Goal: Communication & Community: Share content

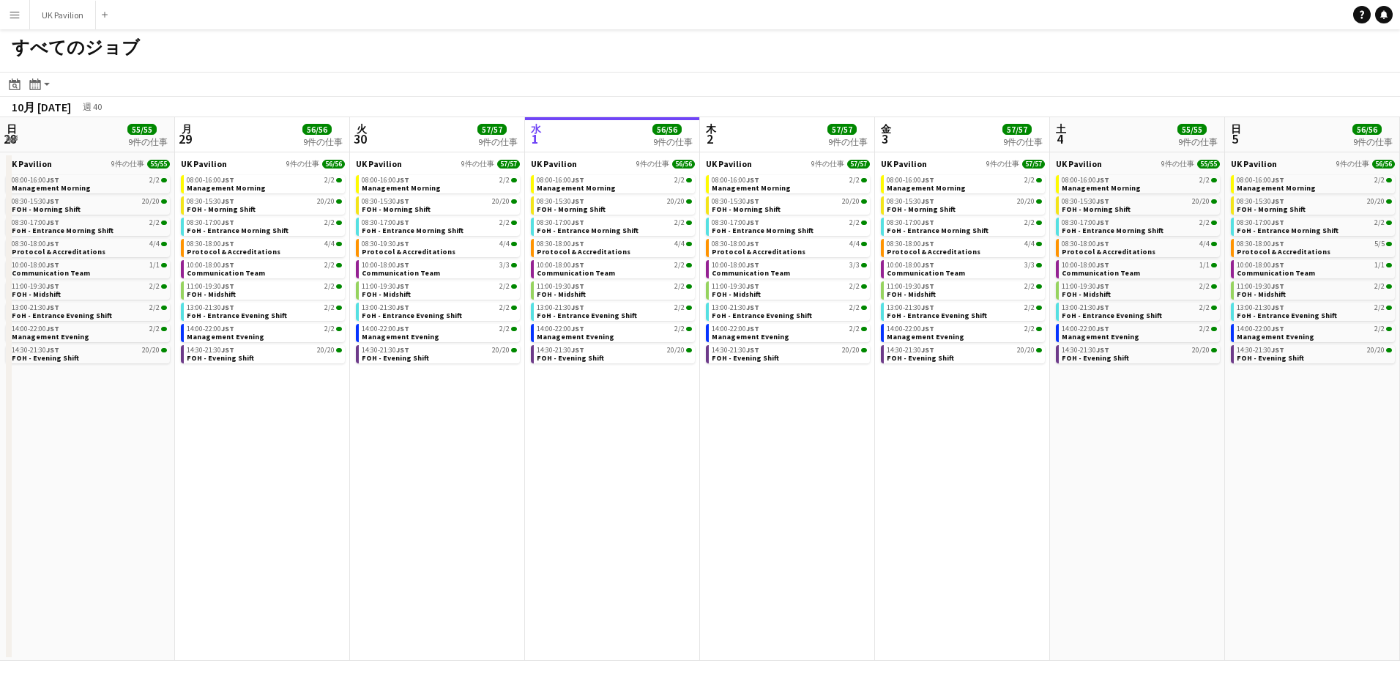
scroll to position [0, 350]
click at [18, 10] on app-icon "メニュー" at bounding box center [15, 15] width 12 height 12
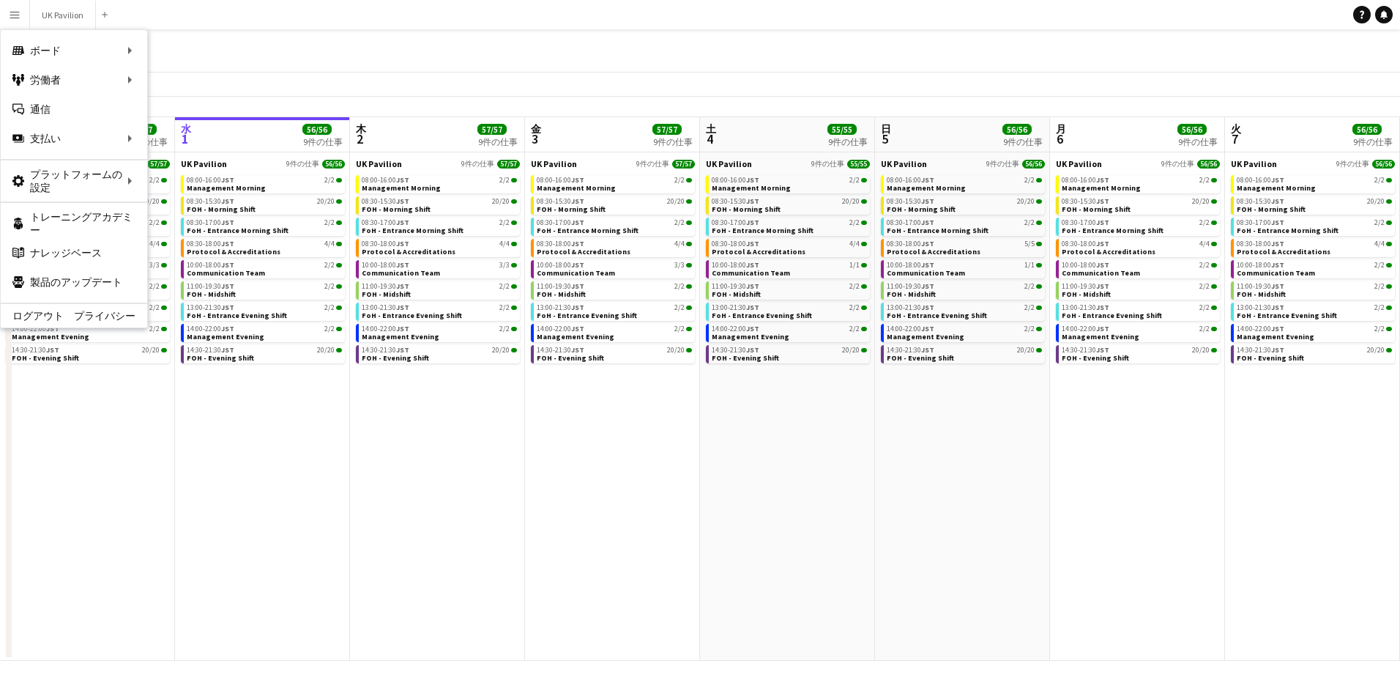
click at [332, 67] on div "すべてのジョブ" at bounding box center [700, 50] width 1400 height 42
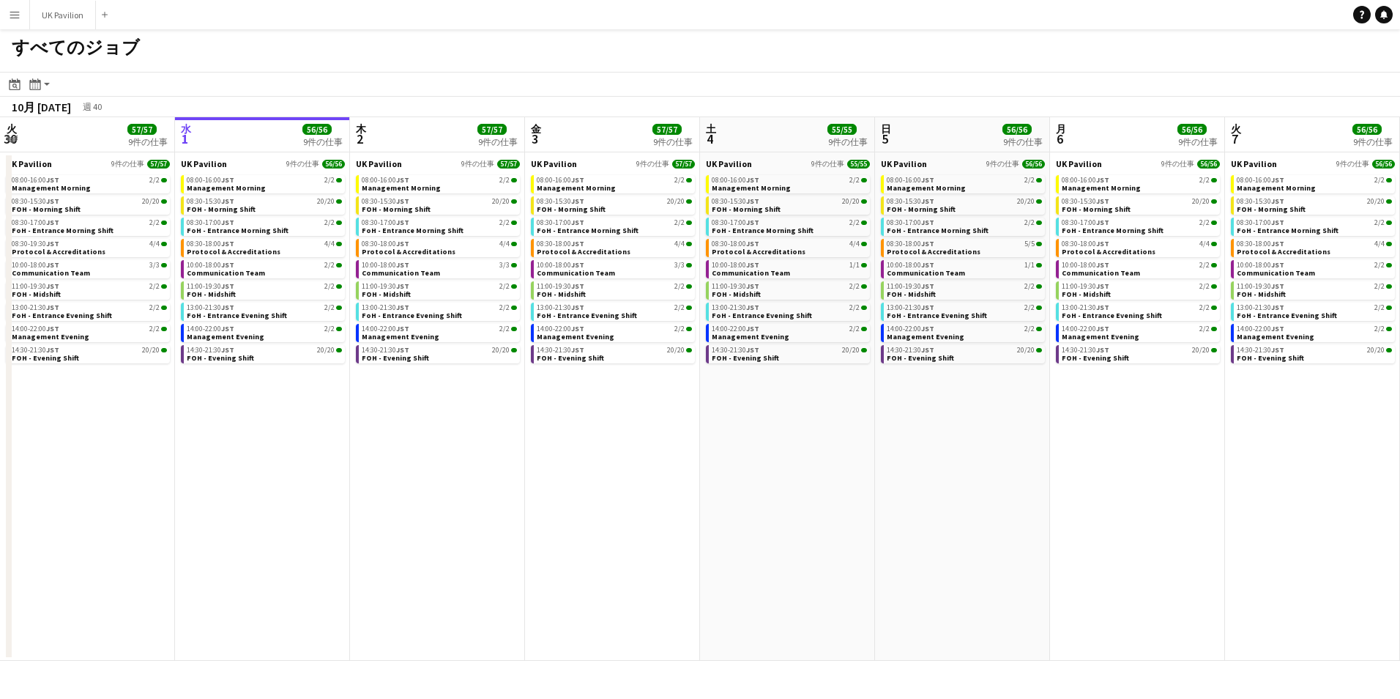
click at [7, 15] on button "メニュー" at bounding box center [14, 14] width 29 height 29
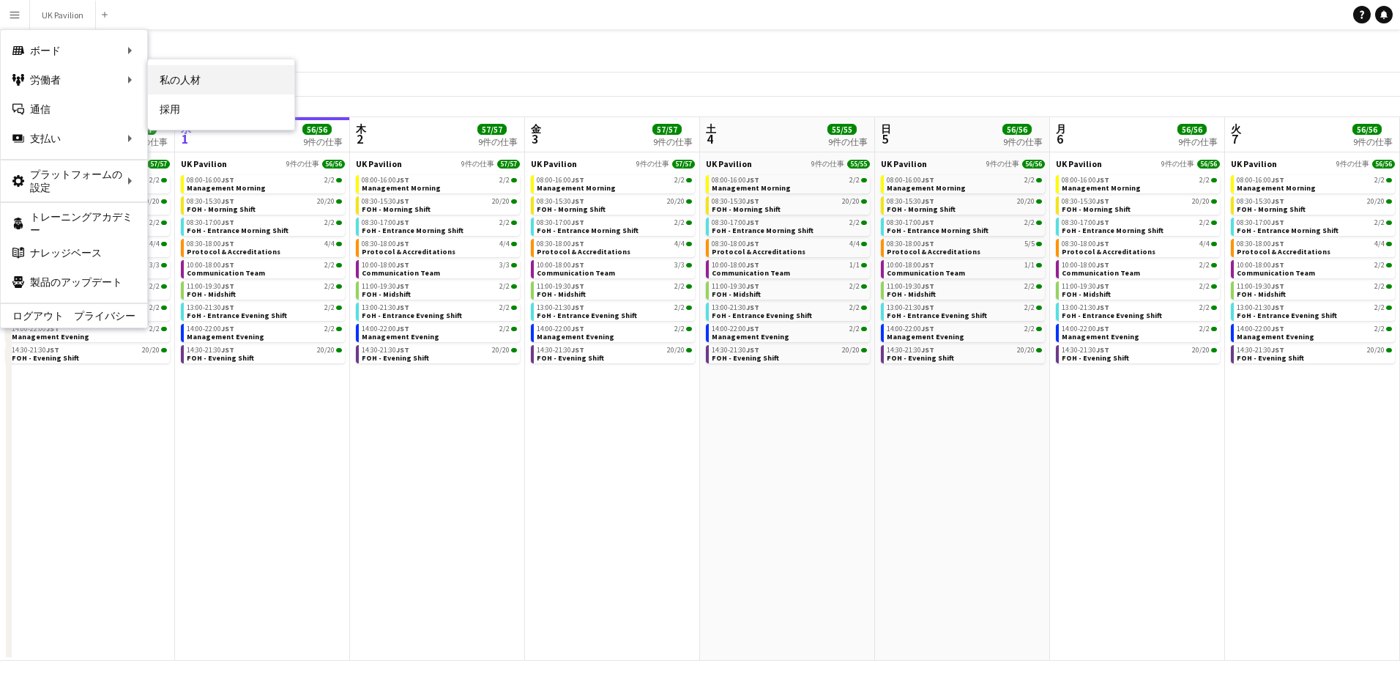
click at [176, 81] on link "私の人材" at bounding box center [221, 79] width 146 height 29
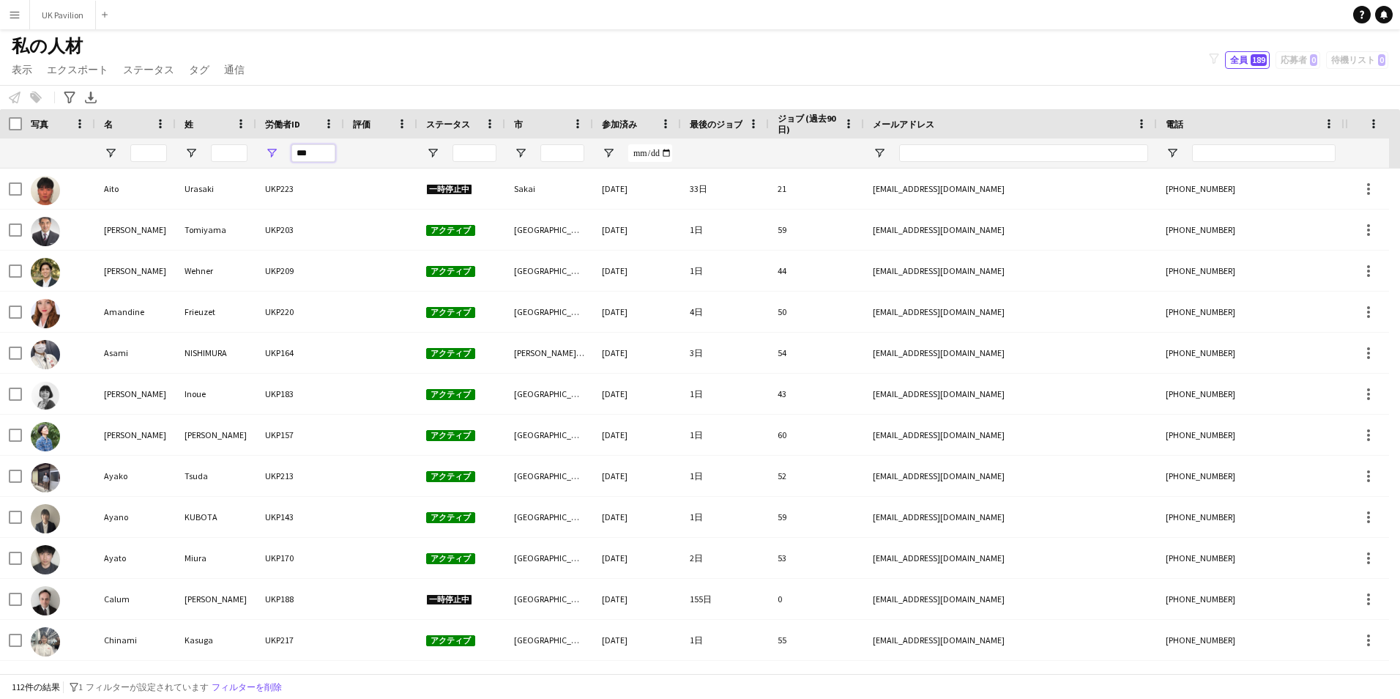
click at [321, 151] on input "***" at bounding box center [313, 153] width 44 height 18
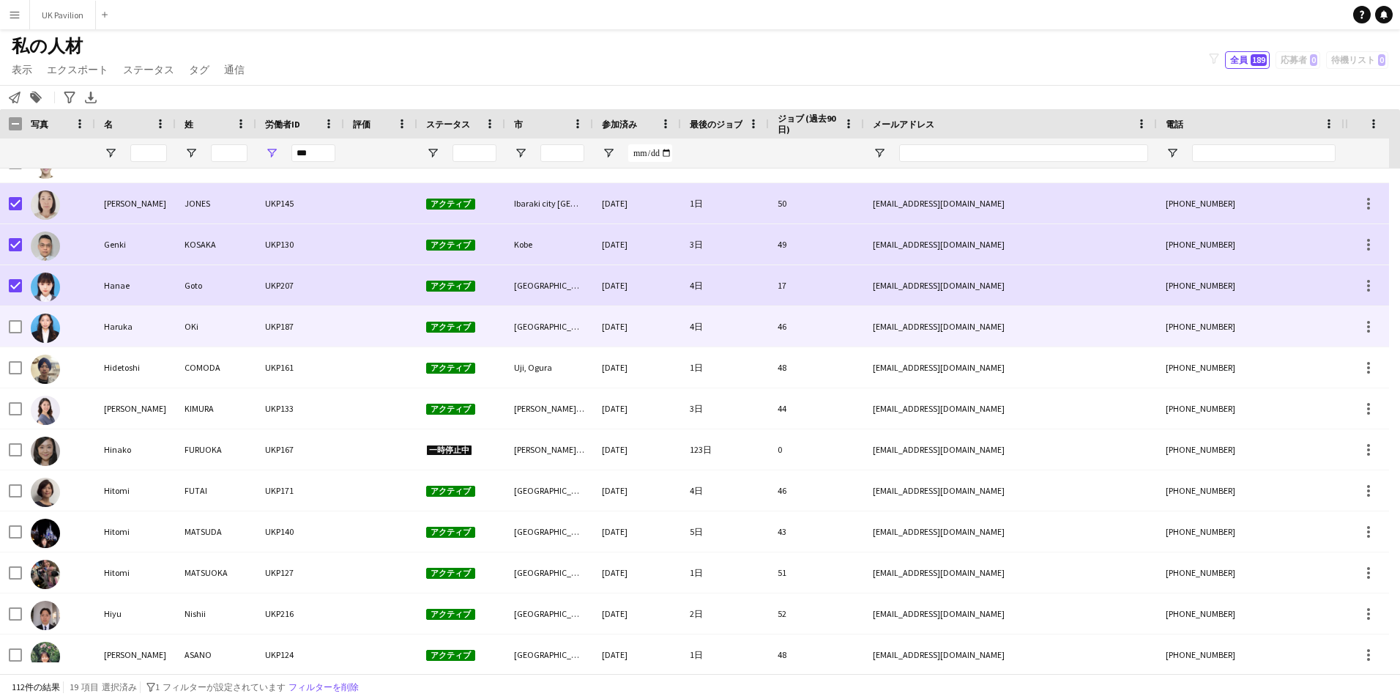
click at [16, 319] on div at bounding box center [15, 326] width 13 height 41
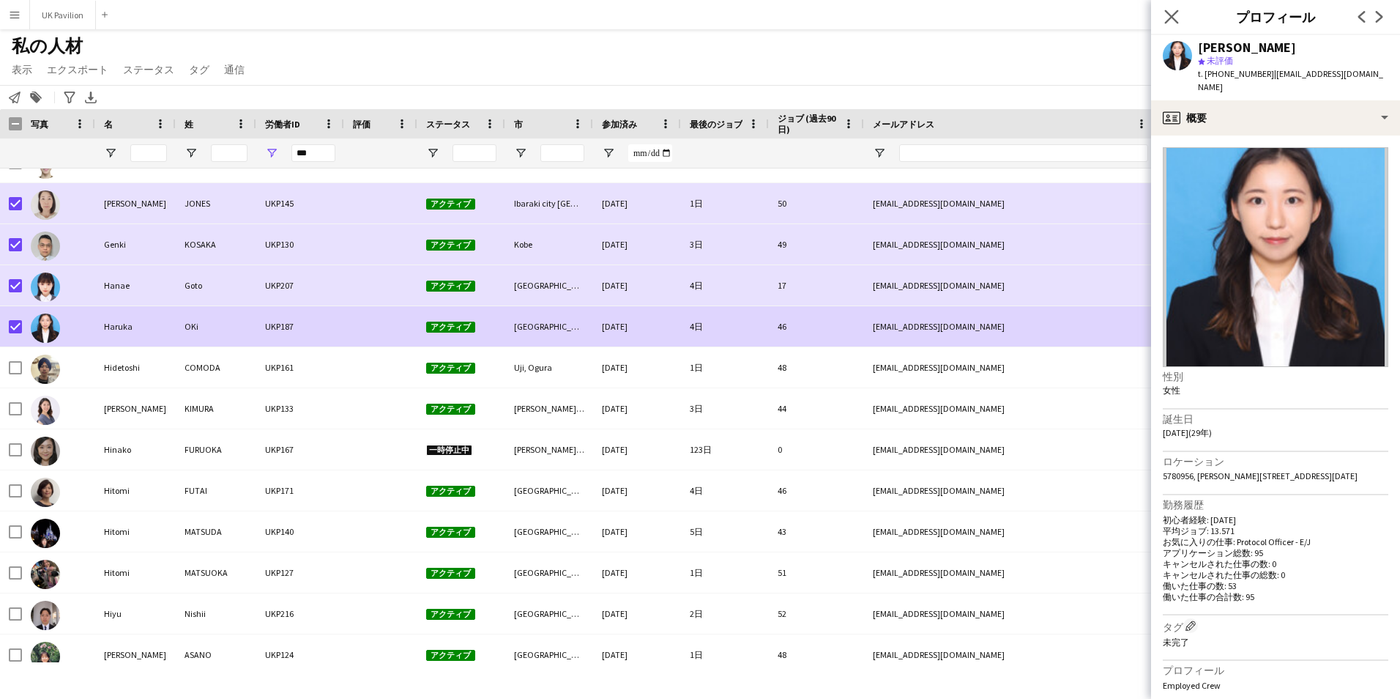
click at [1180, 16] on app-icon "ポップインを閉じる" at bounding box center [1171, 17] width 21 height 21
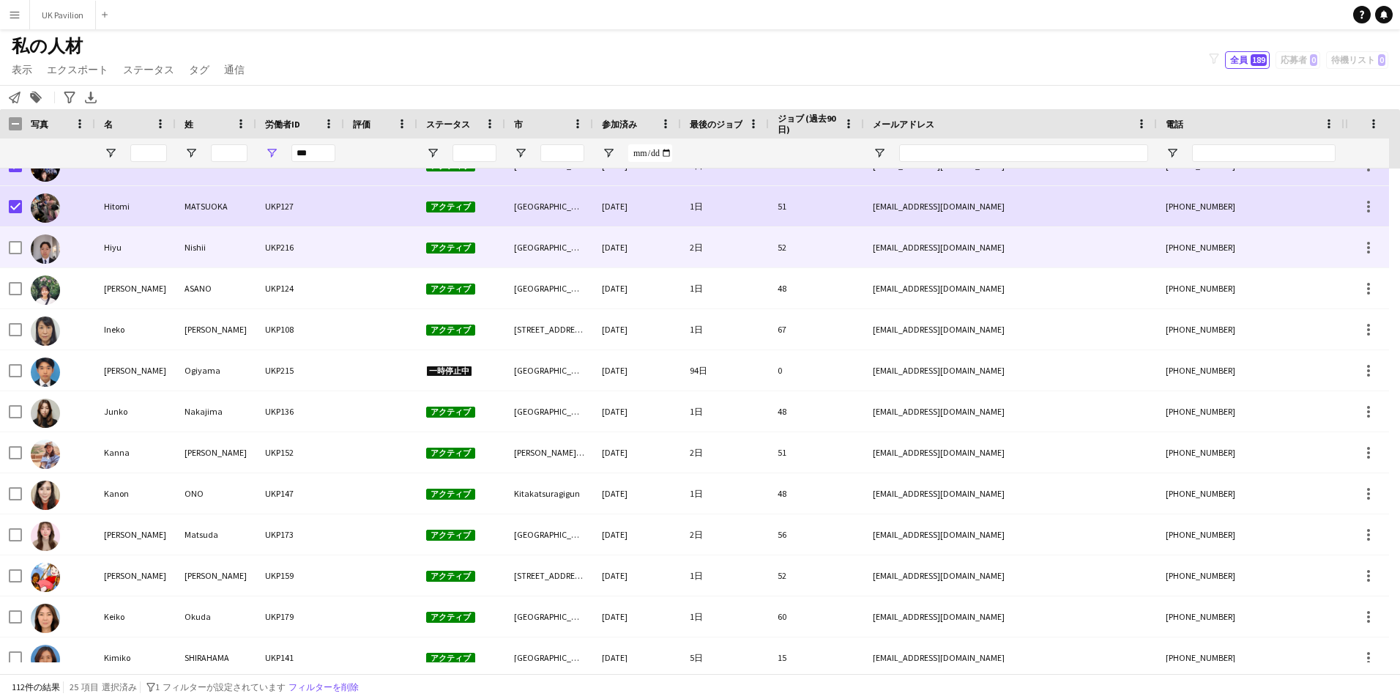
click at [16, 256] on div at bounding box center [15, 247] width 13 height 41
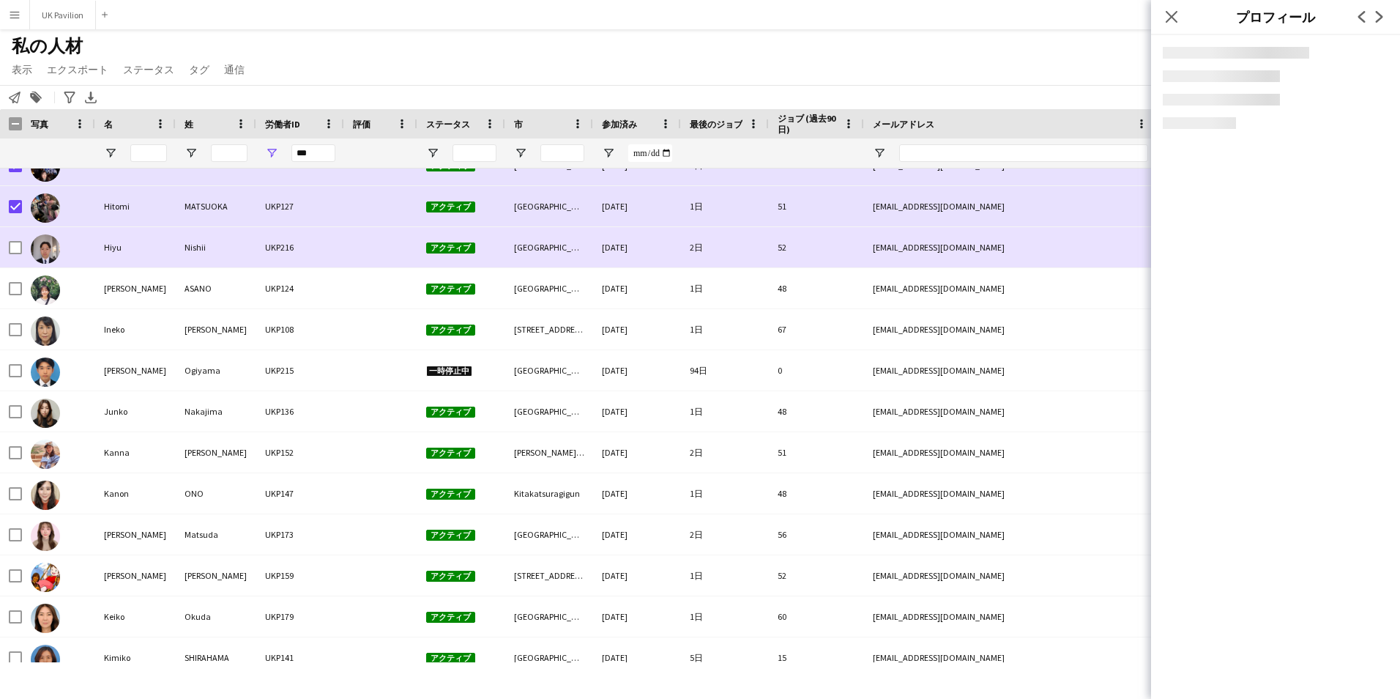
click at [13, 258] on div at bounding box center [15, 247] width 13 height 41
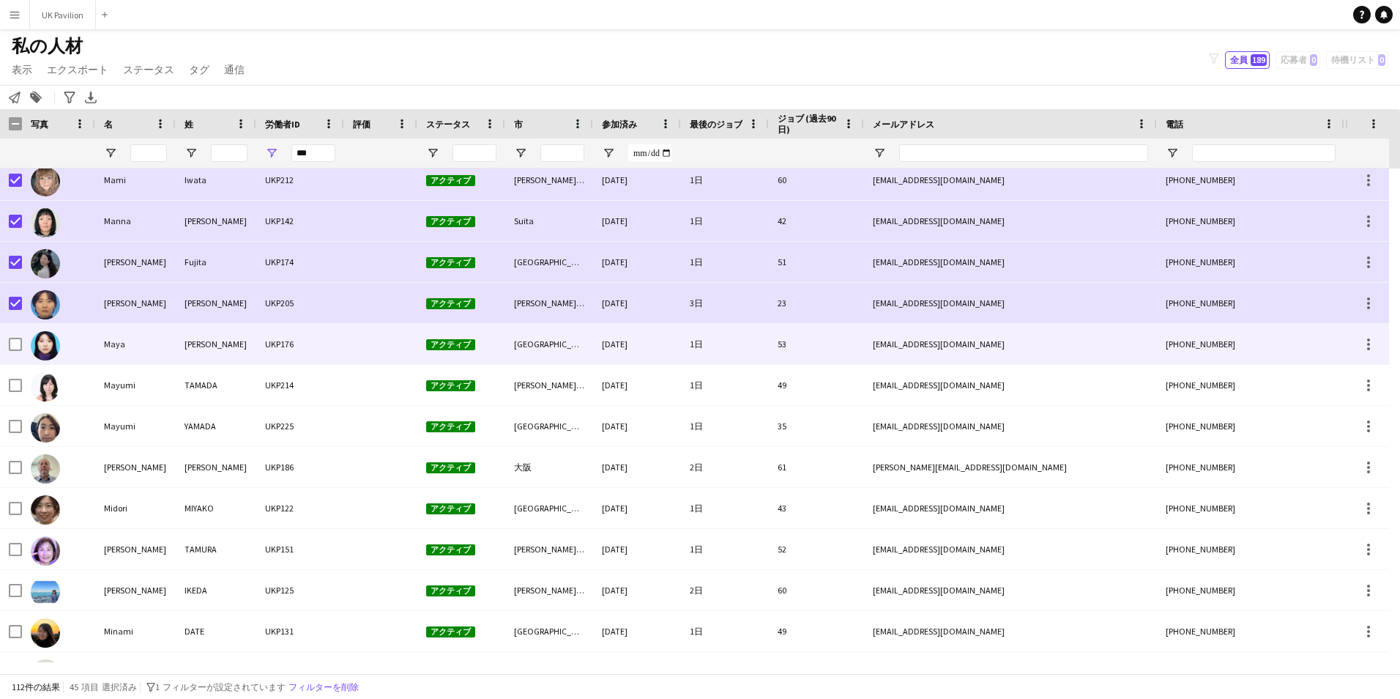
click at [26, 342] on div at bounding box center [58, 344] width 73 height 40
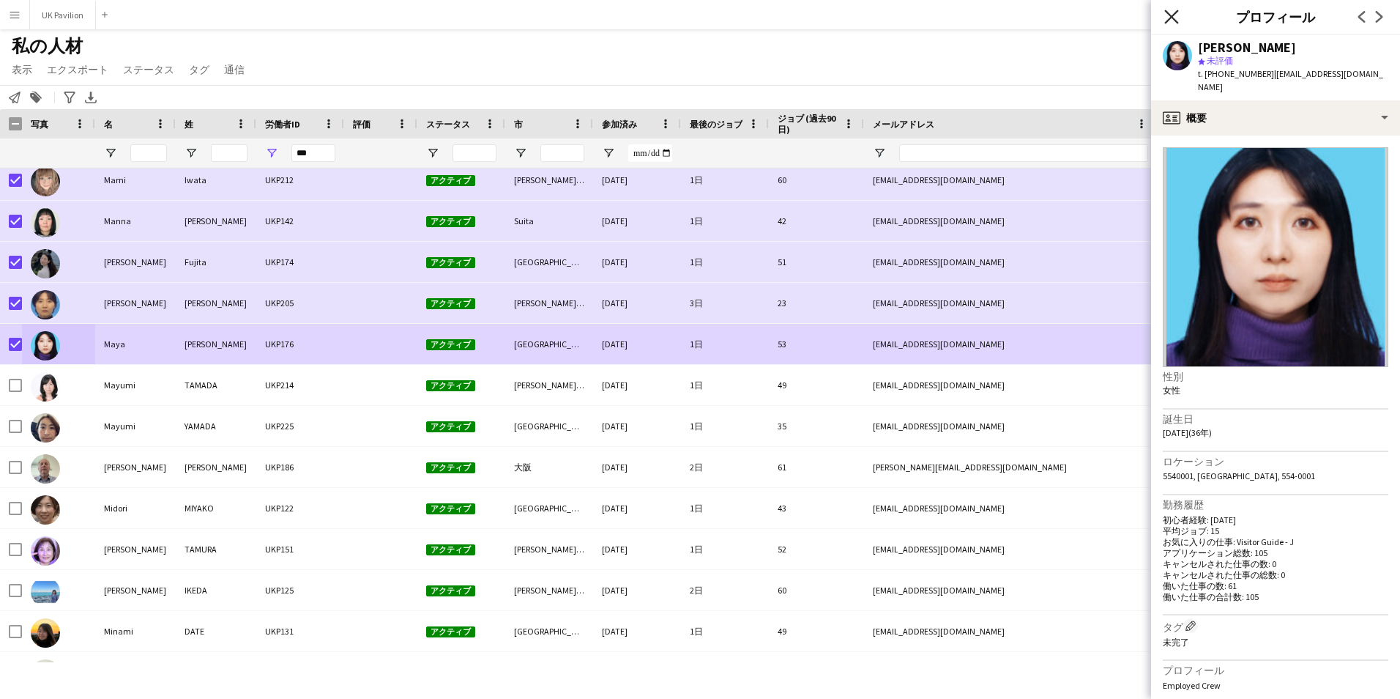
click at [1170, 20] on icon "ポップインを閉じる" at bounding box center [1171, 17] width 14 height 14
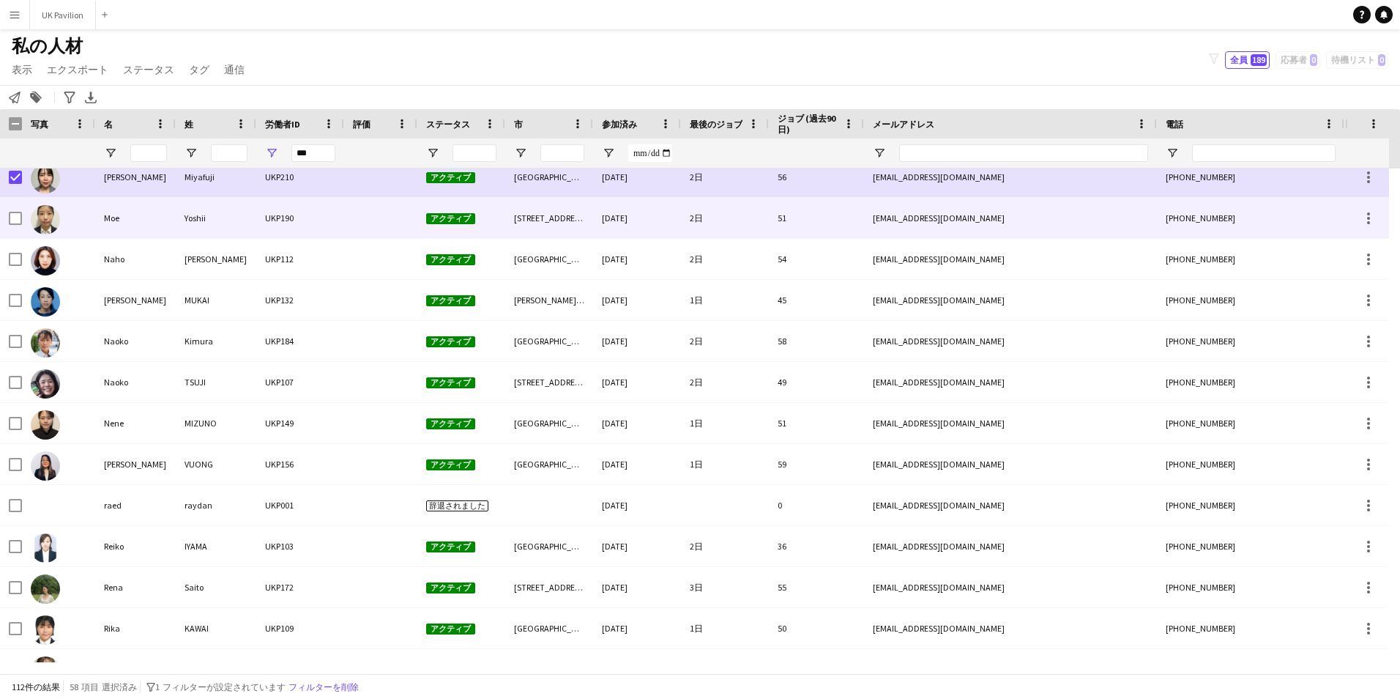
click at [15, 226] on div at bounding box center [15, 218] width 13 height 41
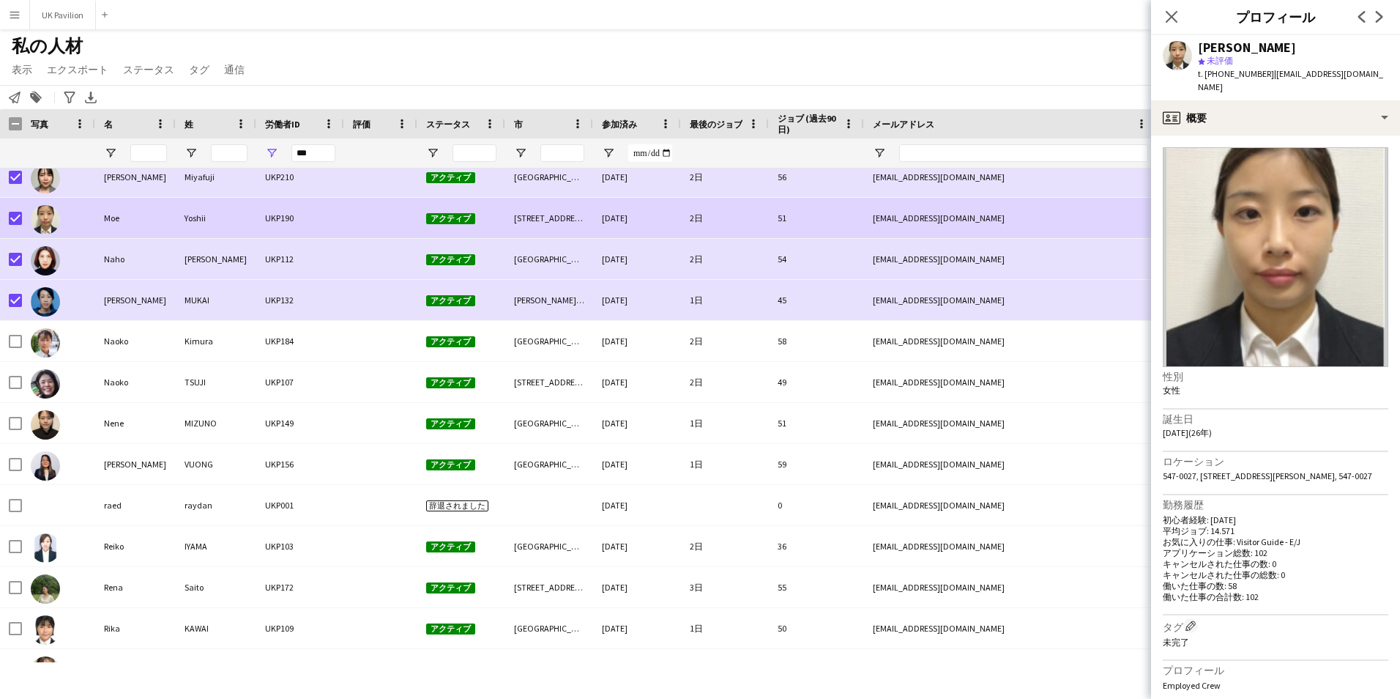
click at [1157, 22] on div "ポップインを閉じる" at bounding box center [1171, 17] width 41 height 34
click at [1169, 20] on icon at bounding box center [1172, 17] width 12 height 12
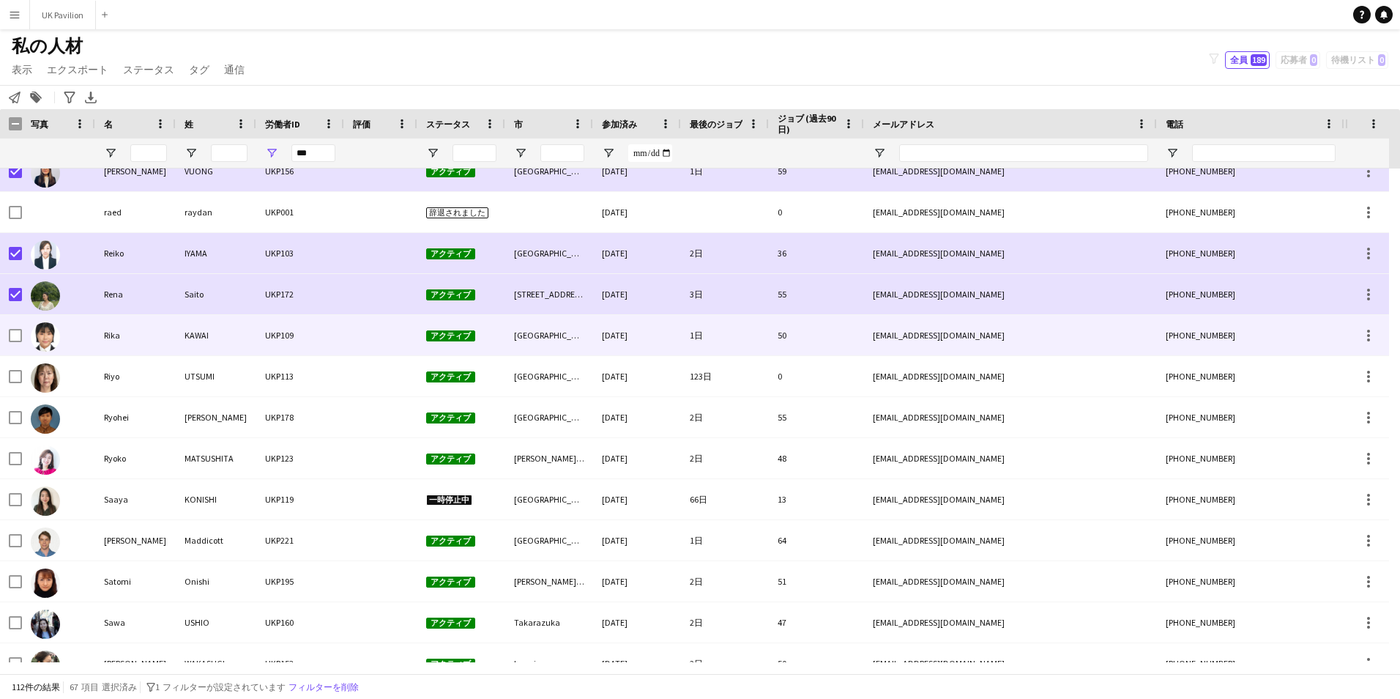
click at [17, 325] on div at bounding box center [15, 335] width 13 height 41
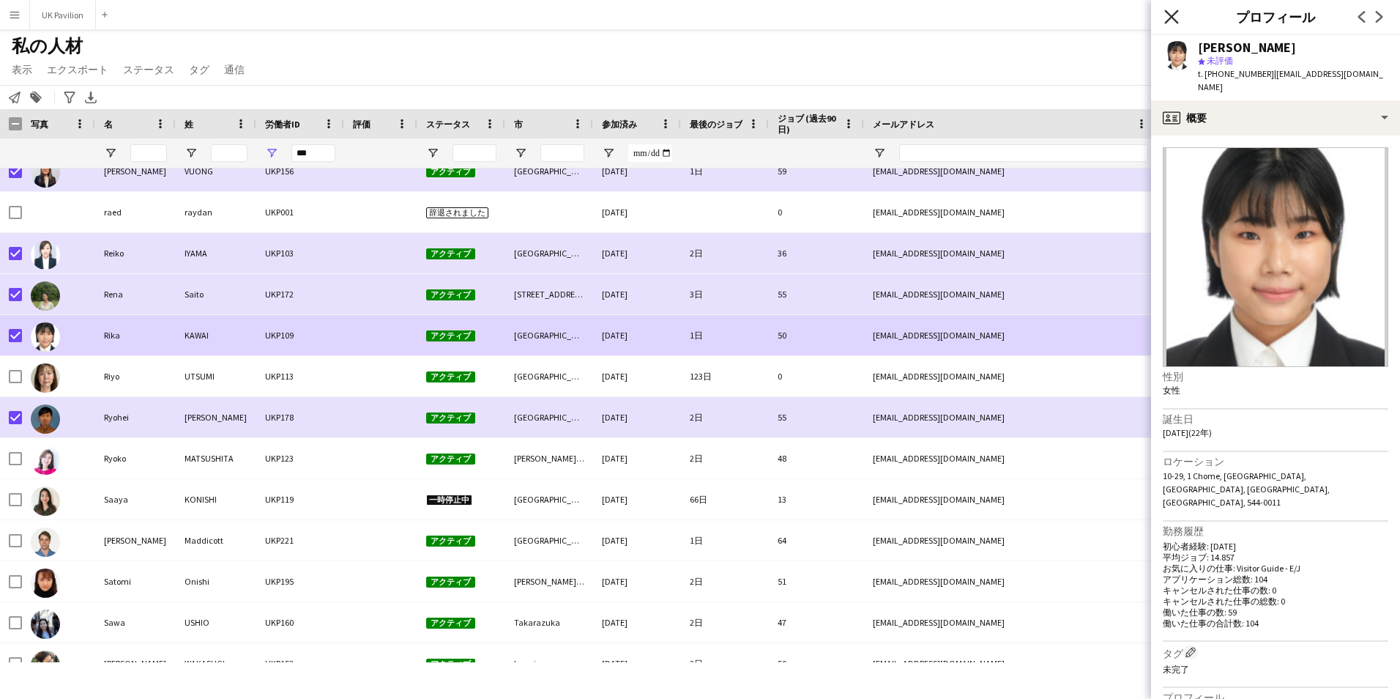
click at [1169, 13] on icon "ポップインを閉じる" at bounding box center [1171, 17] width 14 height 14
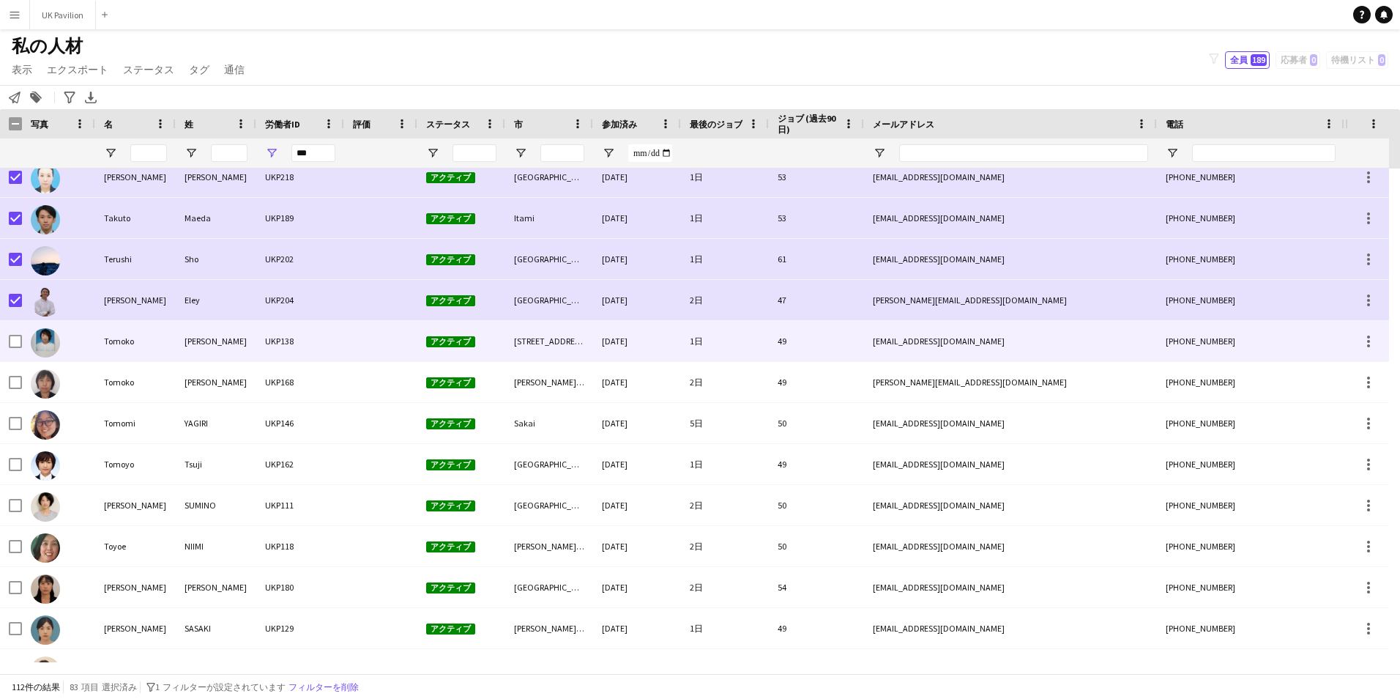
click at [22, 340] on div at bounding box center [58, 341] width 73 height 40
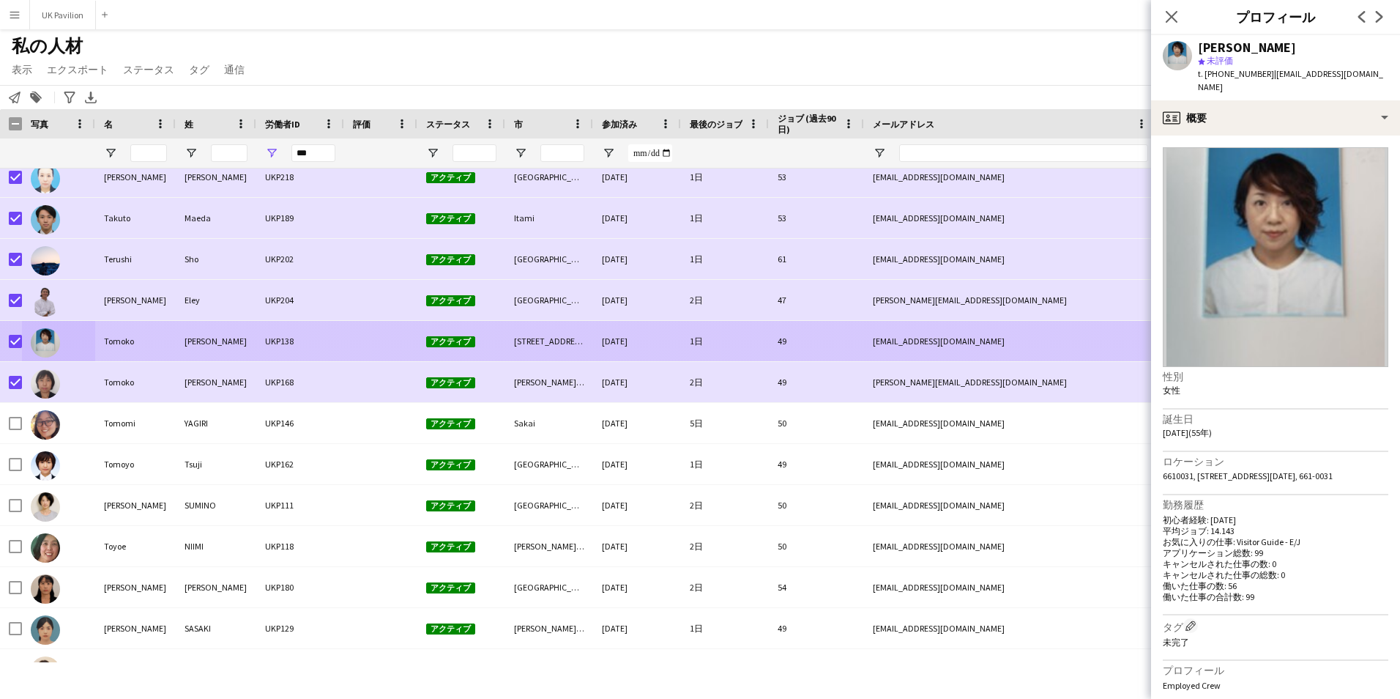
click at [43, 353] on img at bounding box center [45, 342] width 29 height 29
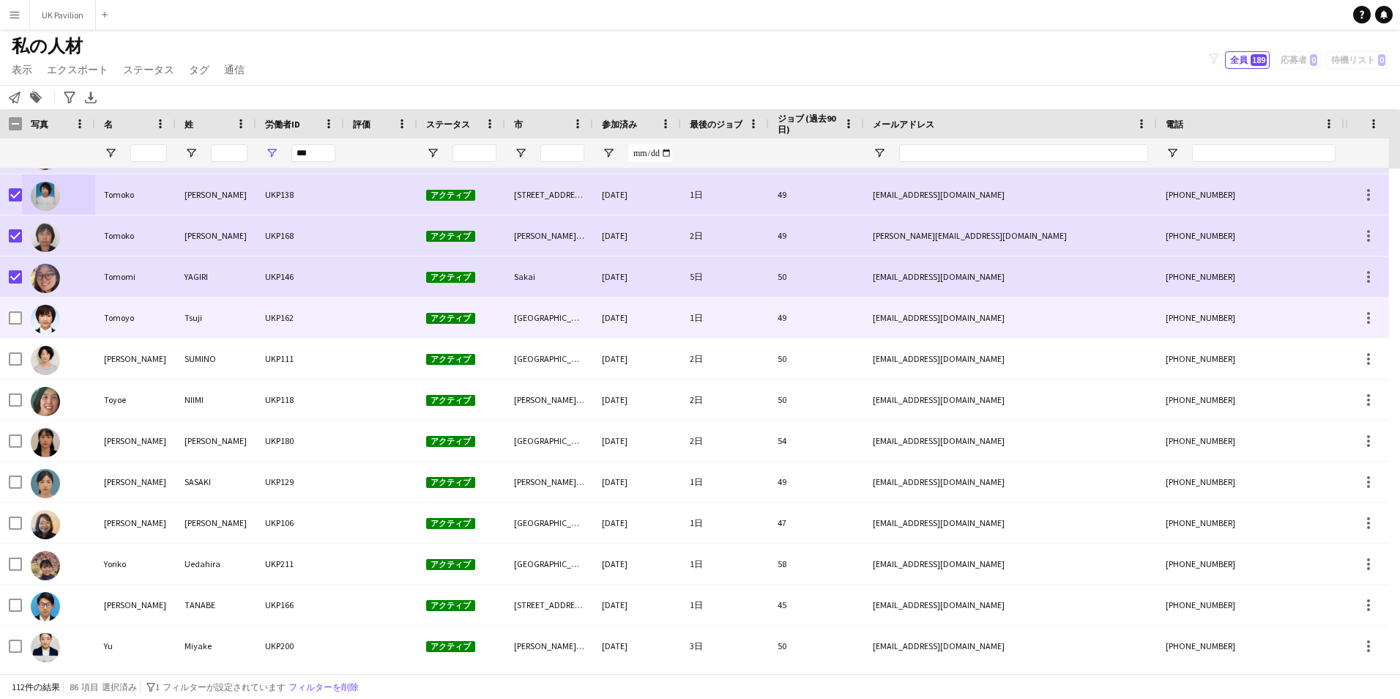
click at [14, 308] on div at bounding box center [15, 317] width 13 height 41
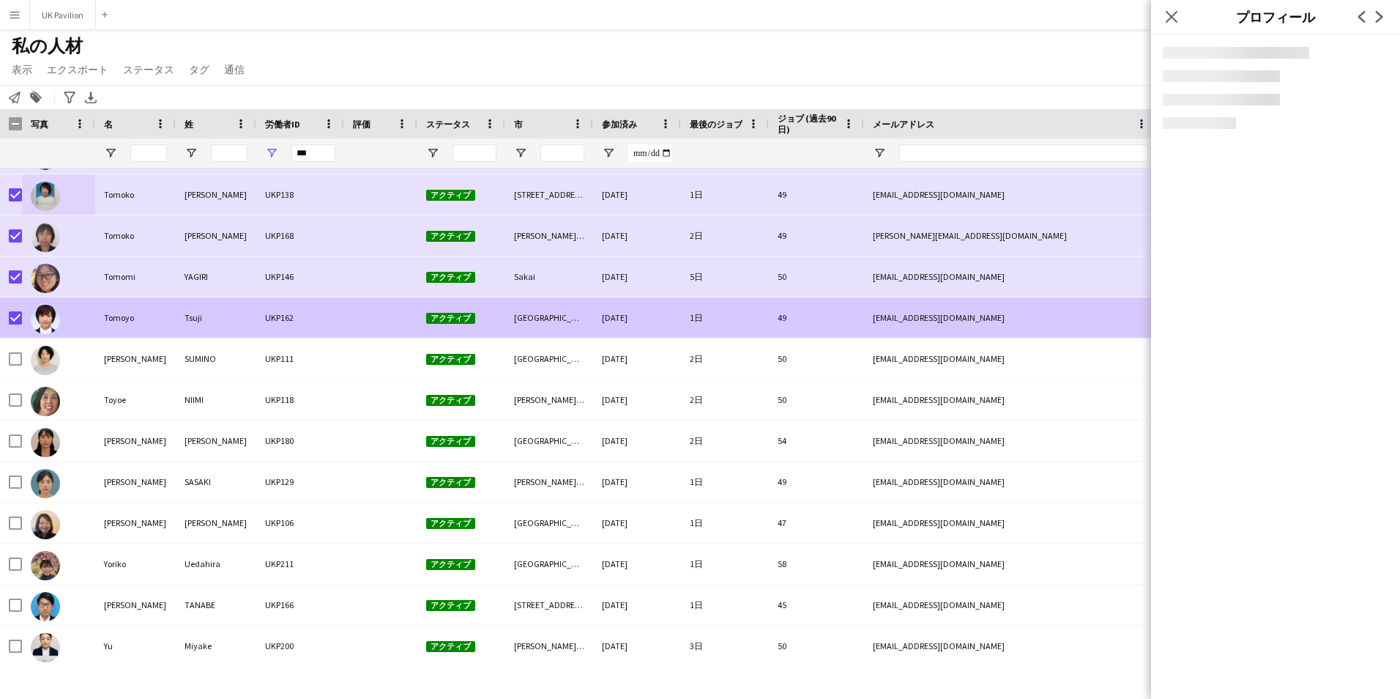
click at [32, 320] on img at bounding box center [45, 319] width 29 height 29
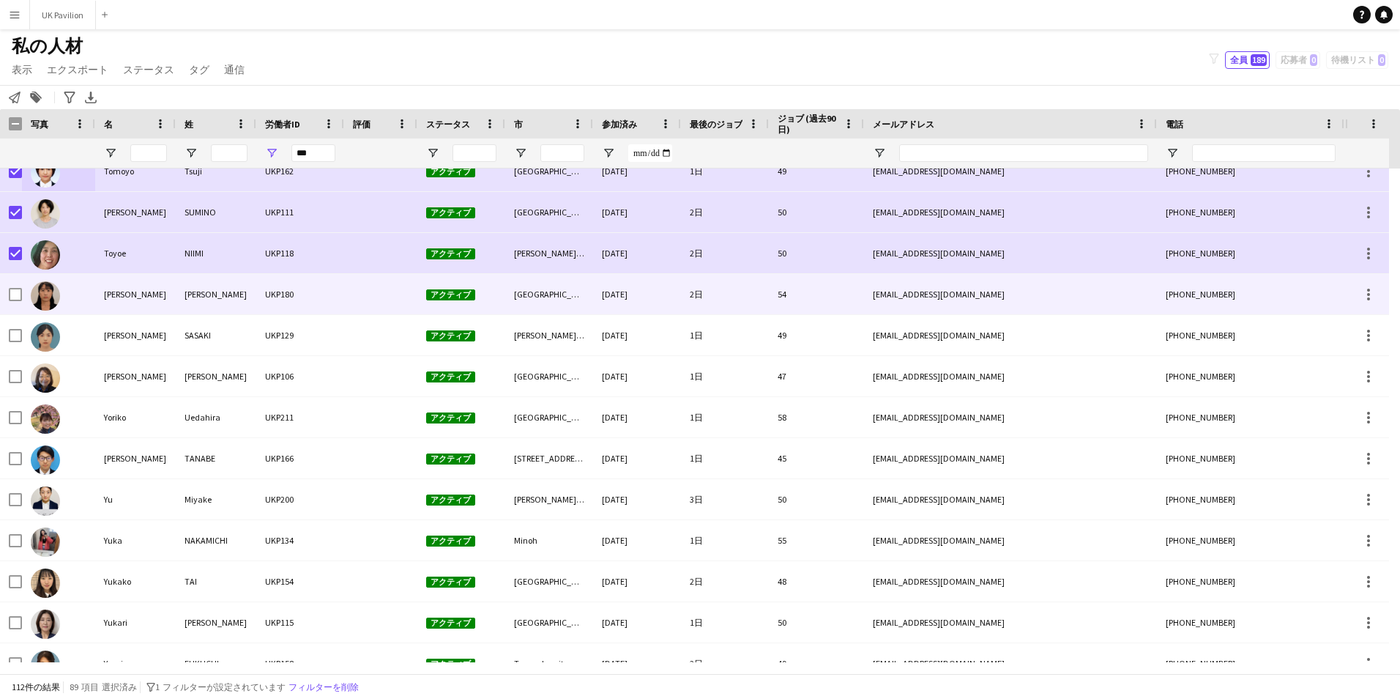
click at [16, 288] on div at bounding box center [15, 294] width 13 height 41
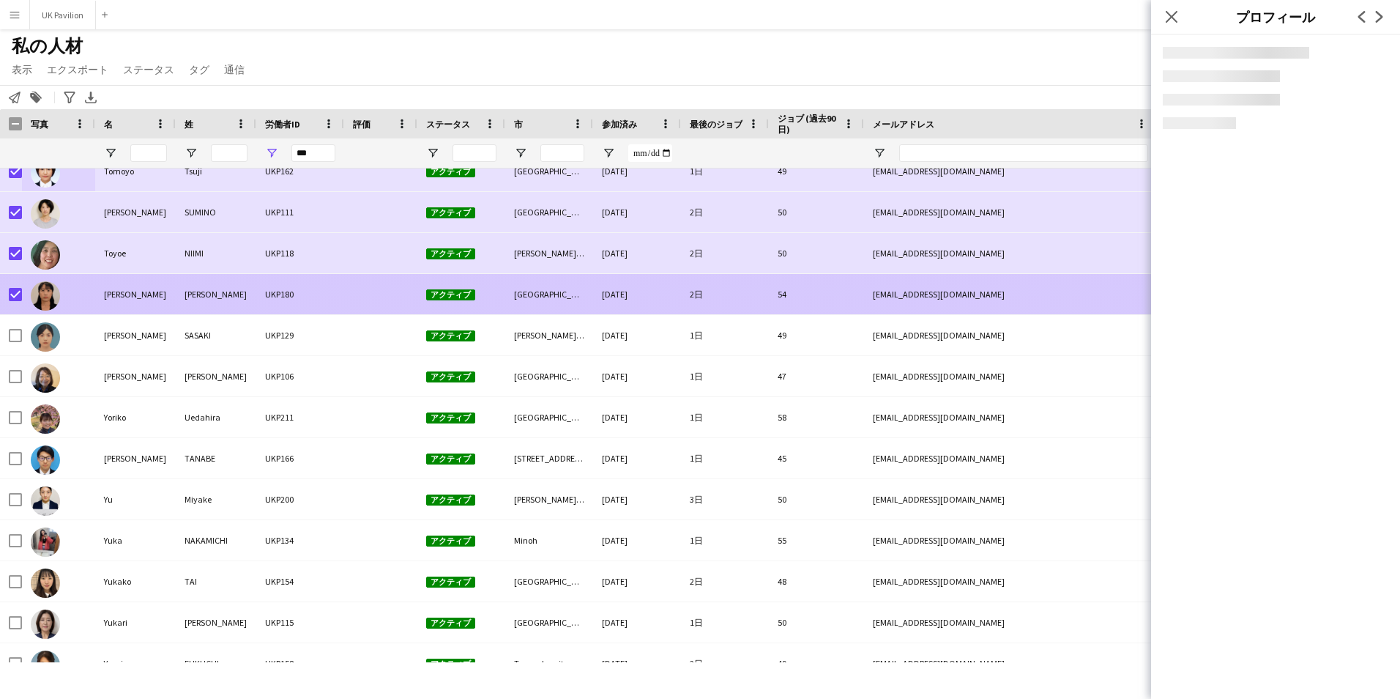
click at [41, 294] on img at bounding box center [45, 295] width 29 height 29
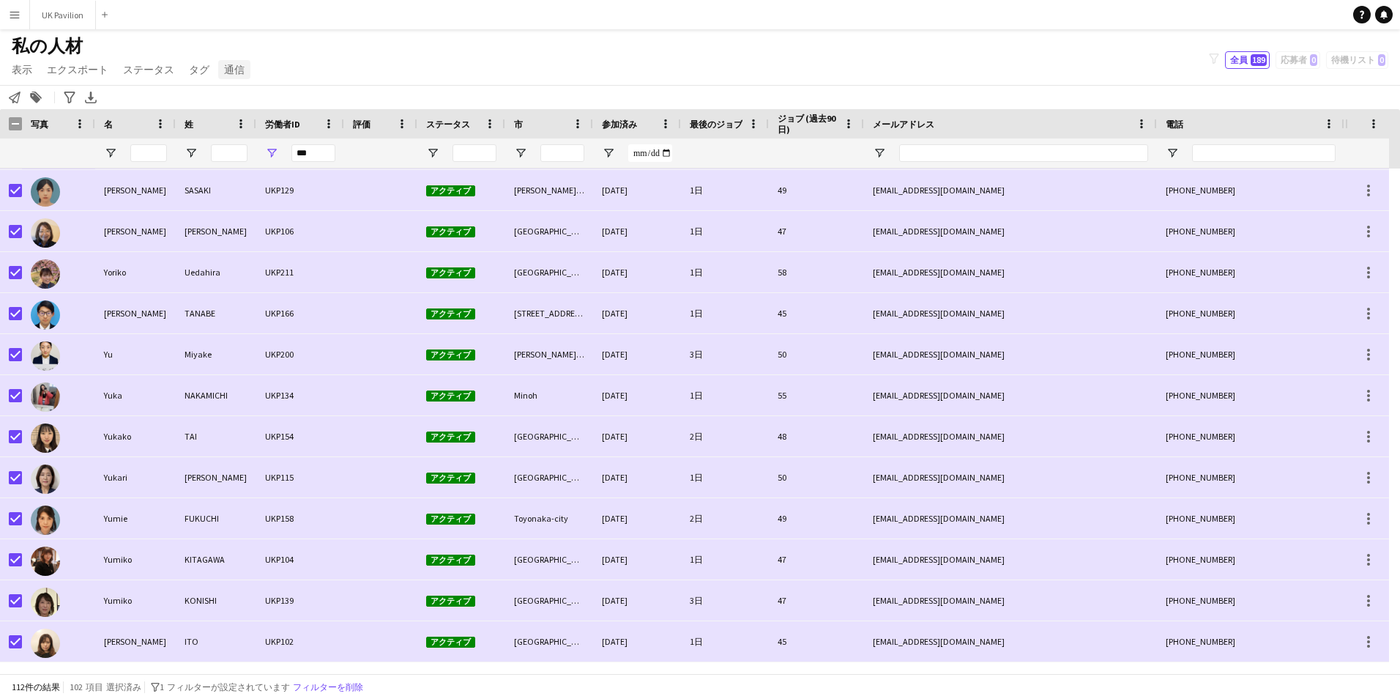
click at [220, 71] on link "通信" at bounding box center [234, 69] width 32 height 19
click at [234, 100] on span "通知を送信" at bounding box center [256, 100] width 51 height 13
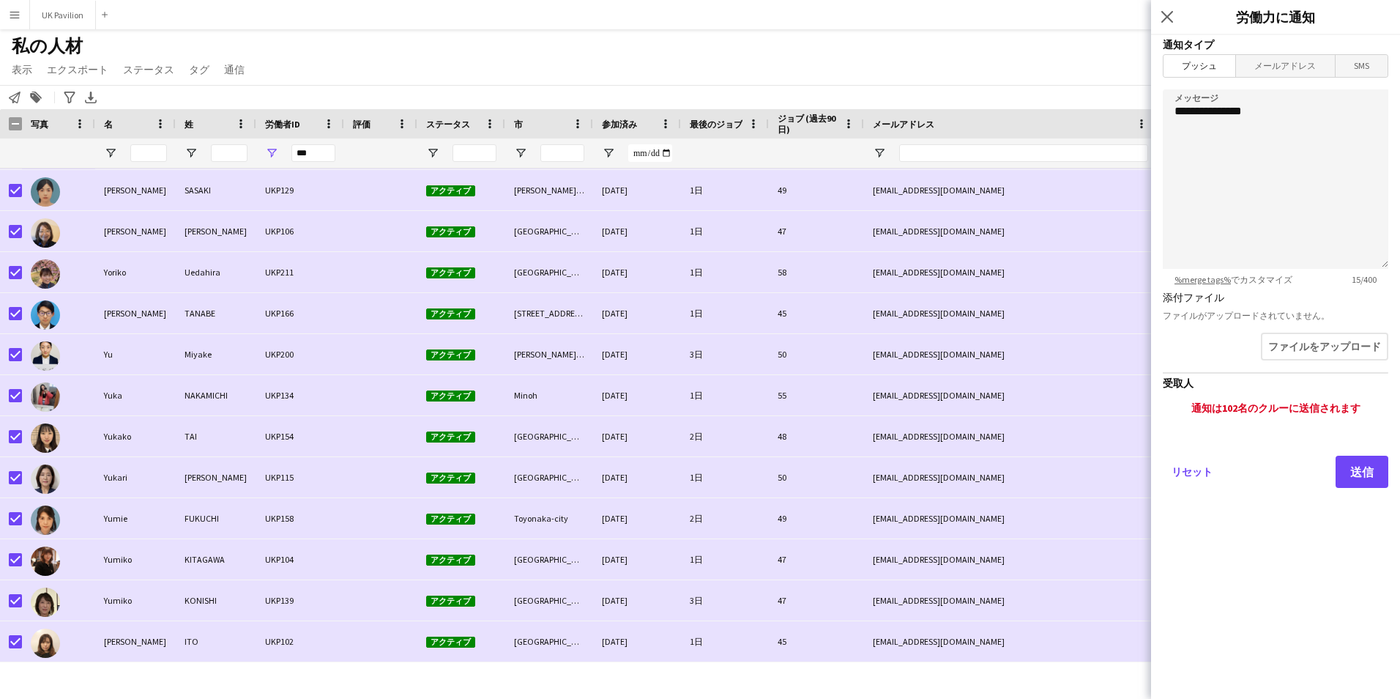
click at [1273, 68] on span "メールアドレス" at bounding box center [1285, 66] width 98 height 22
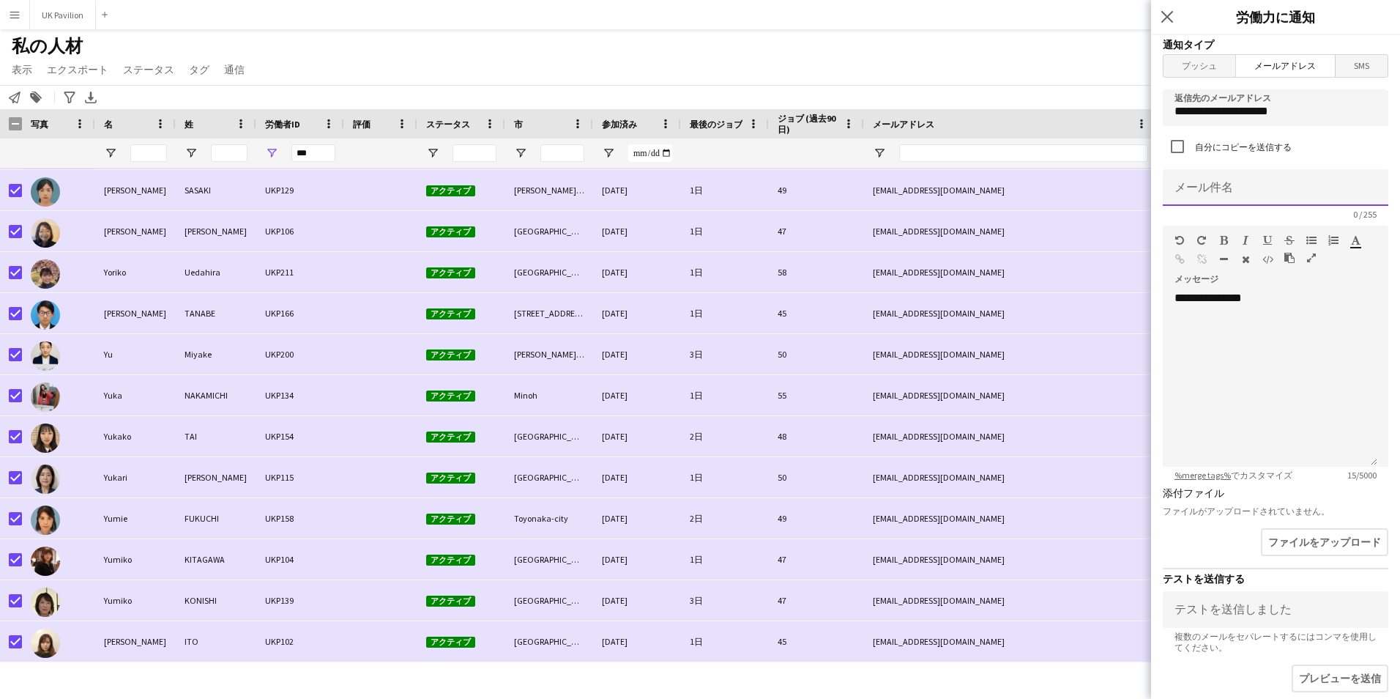
click at [1252, 169] on input at bounding box center [1276, 187] width 226 height 37
click at [1185, 182] on input at bounding box center [1276, 187] width 226 height 37
type input "*"
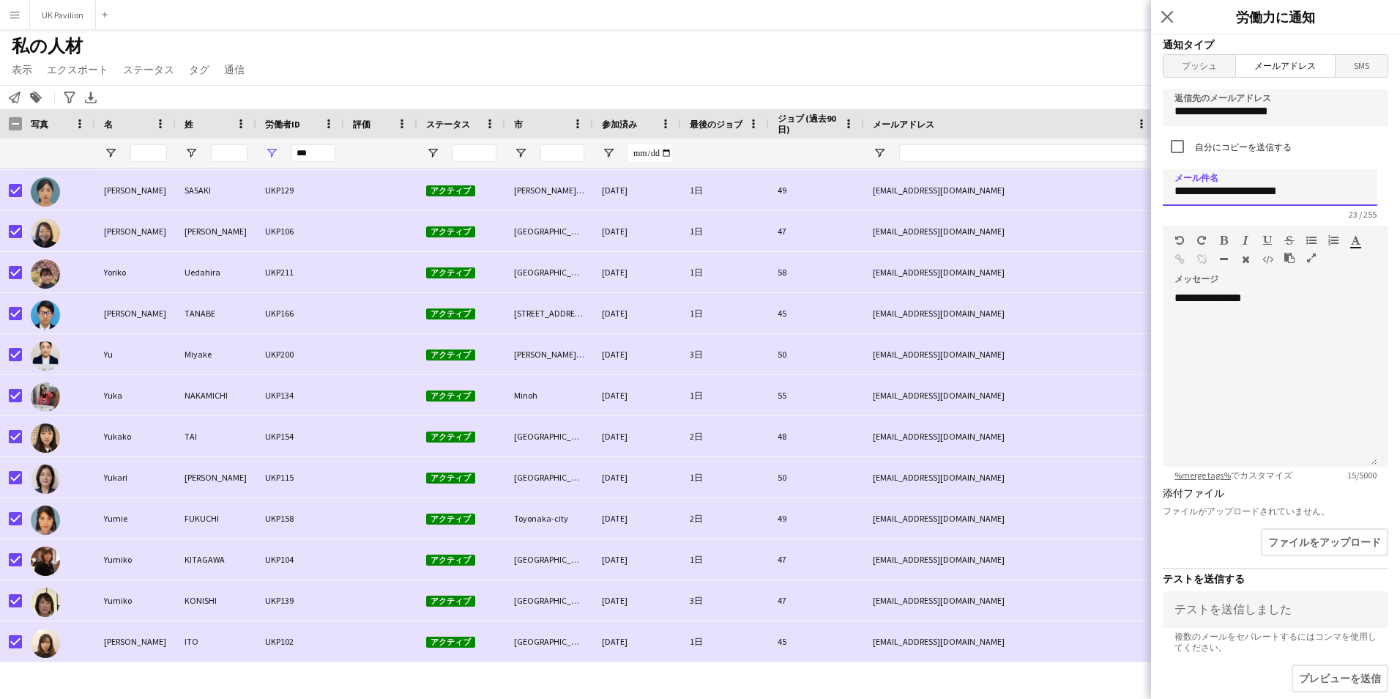
type input "**********"
drag, startPoint x: 1217, startPoint y: 299, endPoint x: 1176, endPoint y: 299, distance: 41.0
click at [1176, 299] on div "**********" at bounding box center [1270, 379] width 215 height 176
click at [1219, 300] on div at bounding box center [1270, 379] width 215 height 176
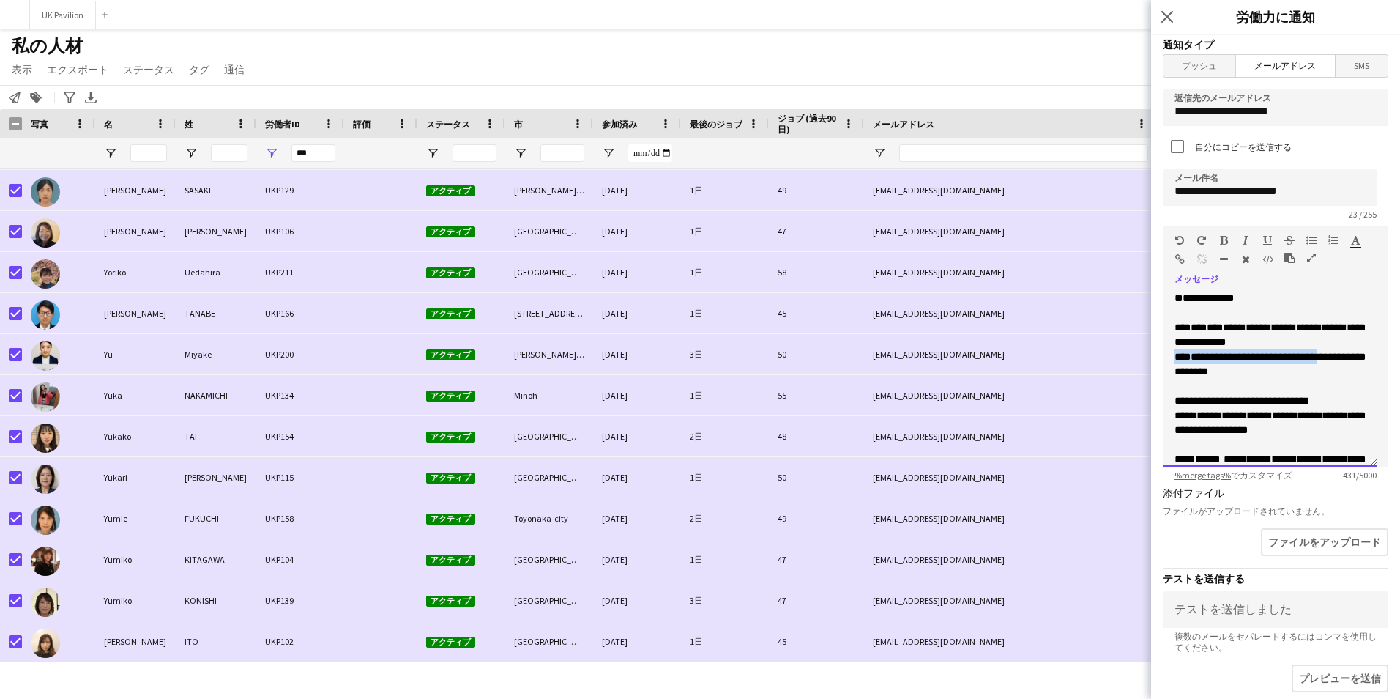
drag, startPoint x: 1172, startPoint y: 375, endPoint x: 1286, endPoint y: 391, distance: 114.6
click at [1286, 391] on div "**********" at bounding box center [1270, 379] width 215 height 176
click at [1224, 241] on icon "button" at bounding box center [1224, 240] width 8 height 10
click at [1314, 376] on span "**********" at bounding box center [1269, 363] width 191 height 25
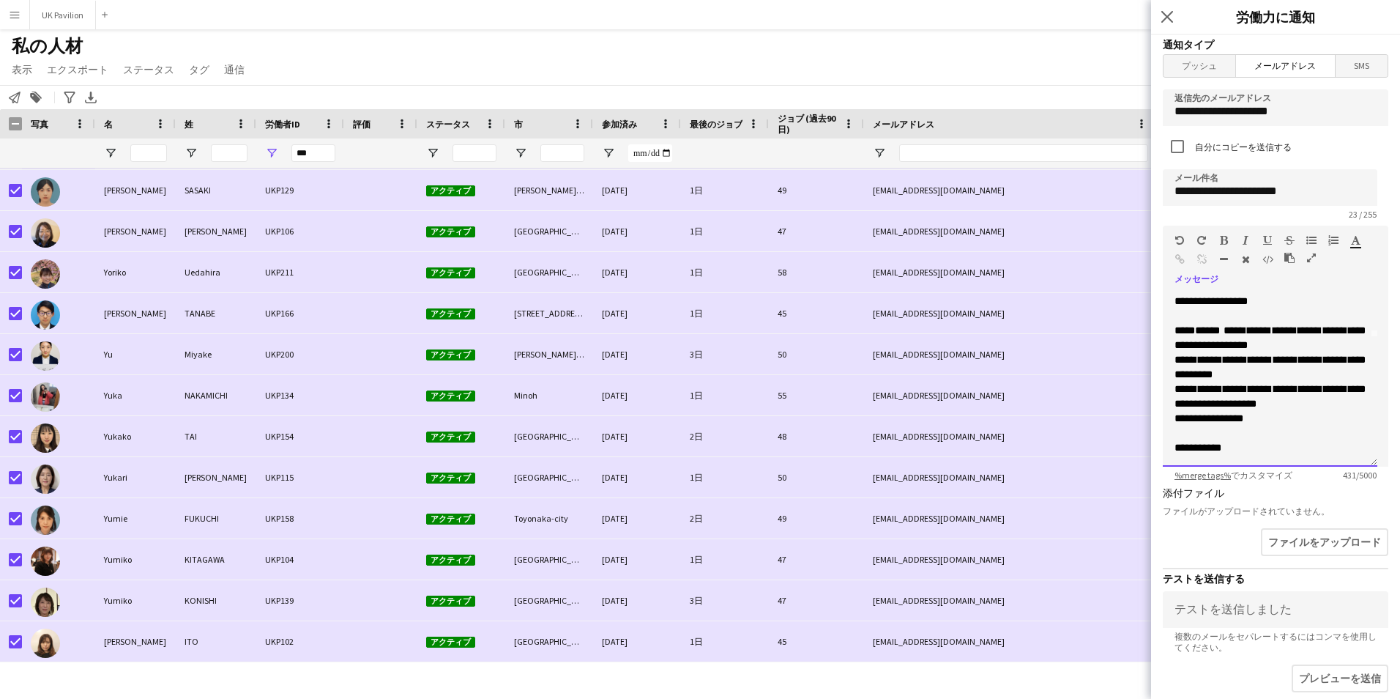
scroll to position [267, 0]
click at [1174, 417] on span "**********" at bounding box center [1208, 418] width 69 height 10
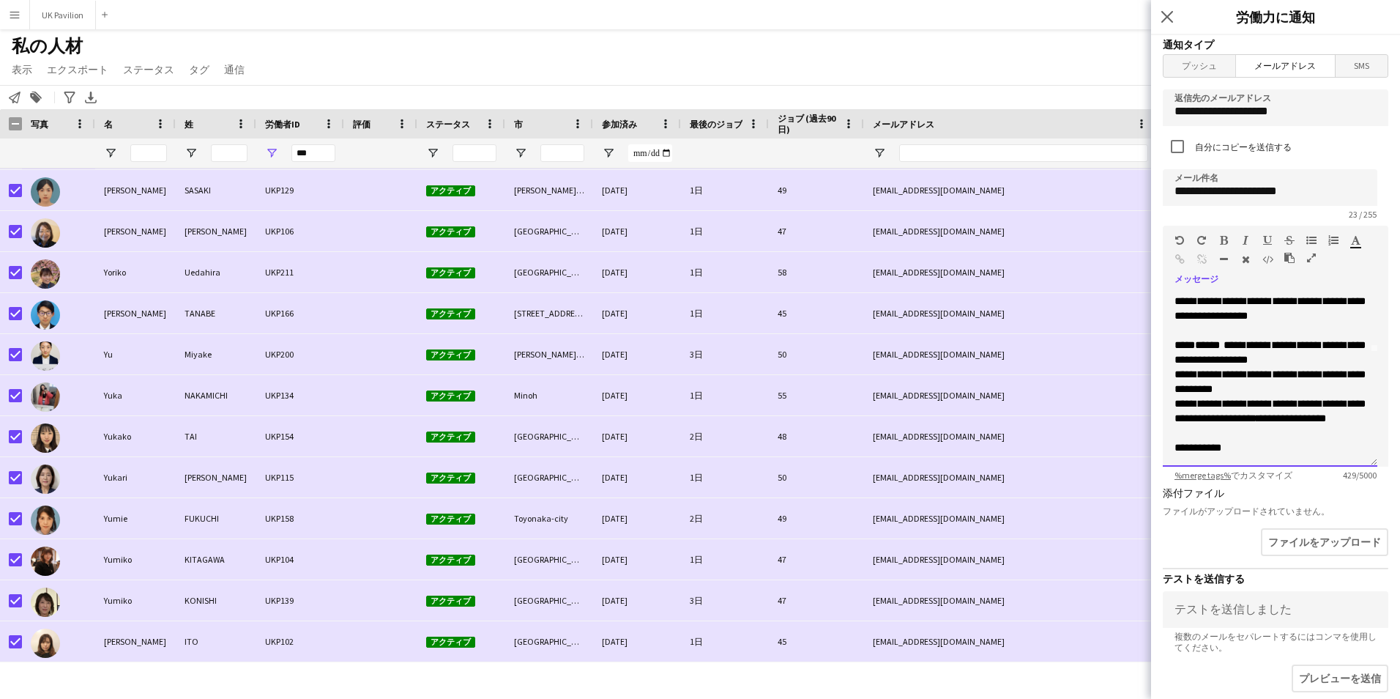
scroll to position [251, 0]
click at [1328, 543] on button "ファイルをアップロード" at bounding box center [1323, 543] width 130 height 31
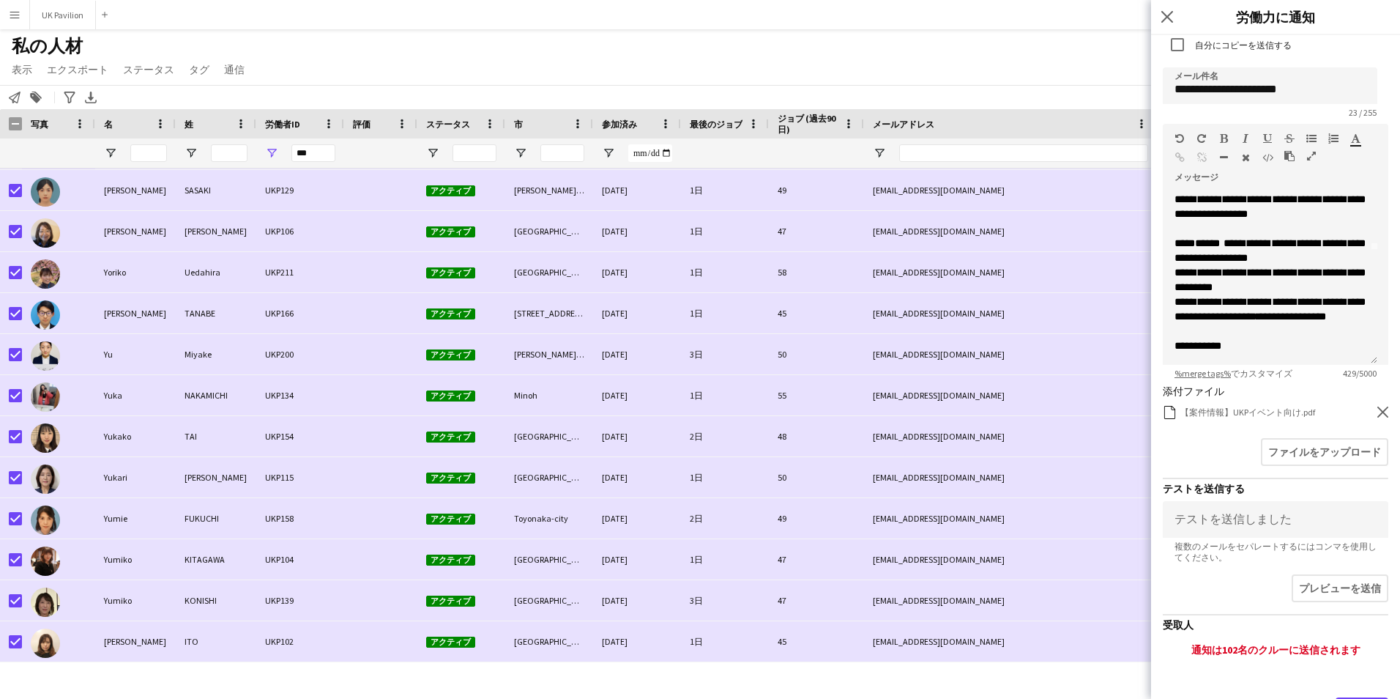
scroll to position [174, 0]
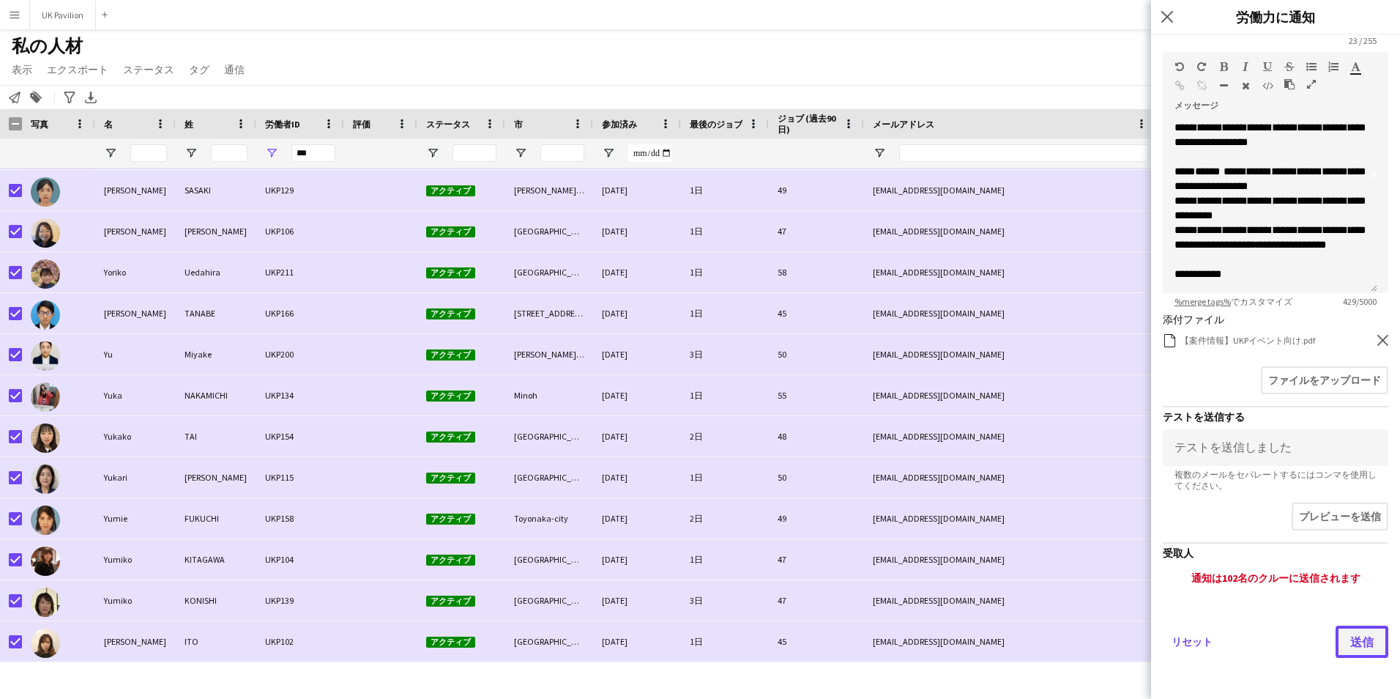
click at [1353, 633] on button "送信" at bounding box center [1362, 641] width 53 height 32
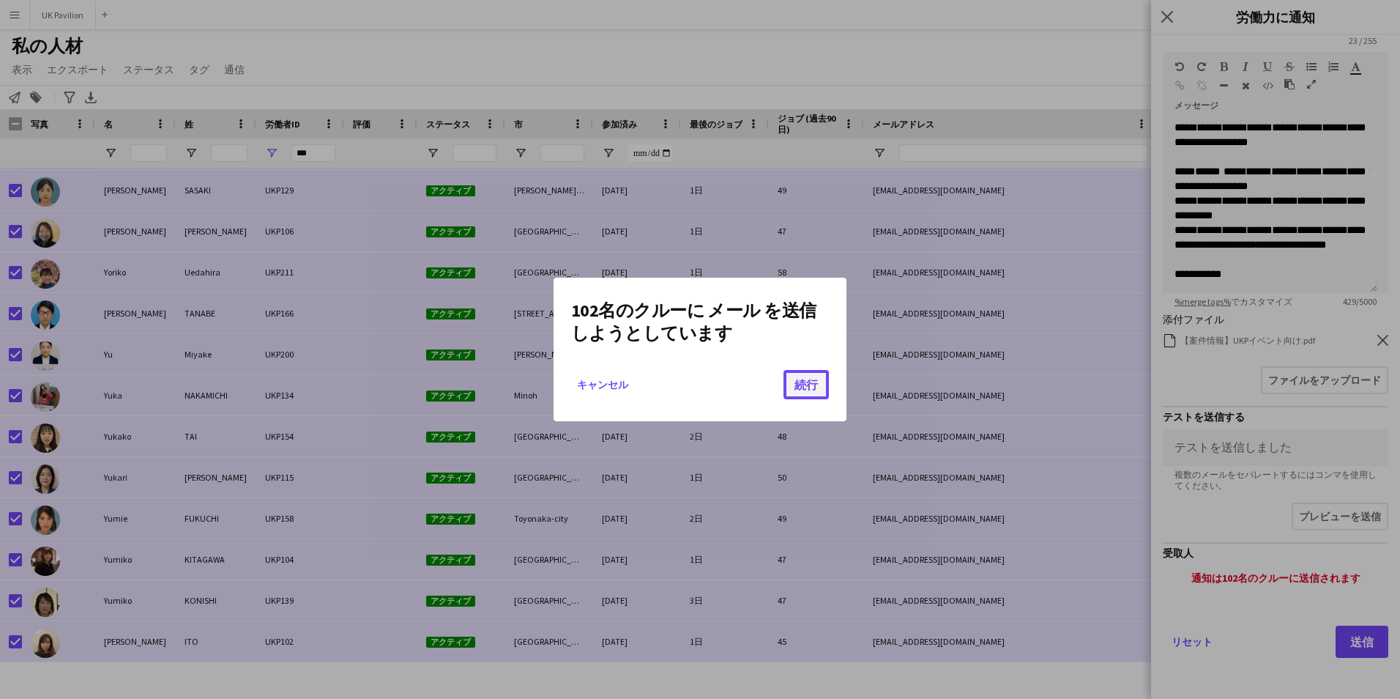
click at [797, 387] on button "続行" at bounding box center [805, 384] width 45 height 29
